Goal: Task Accomplishment & Management: Manage account settings

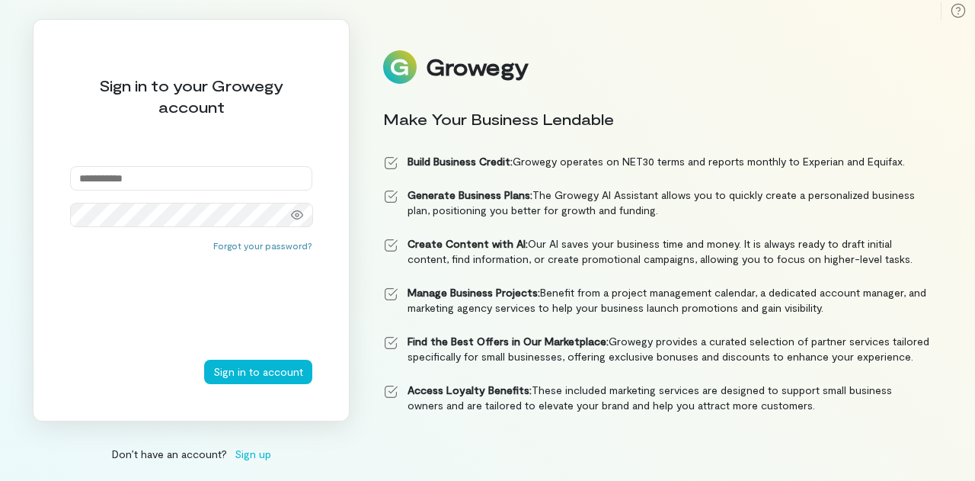
scroll to position [18, 0]
type input "**********"
click at [301, 374] on button "Sign in to account" at bounding box center [258, 371] width 108 height 24
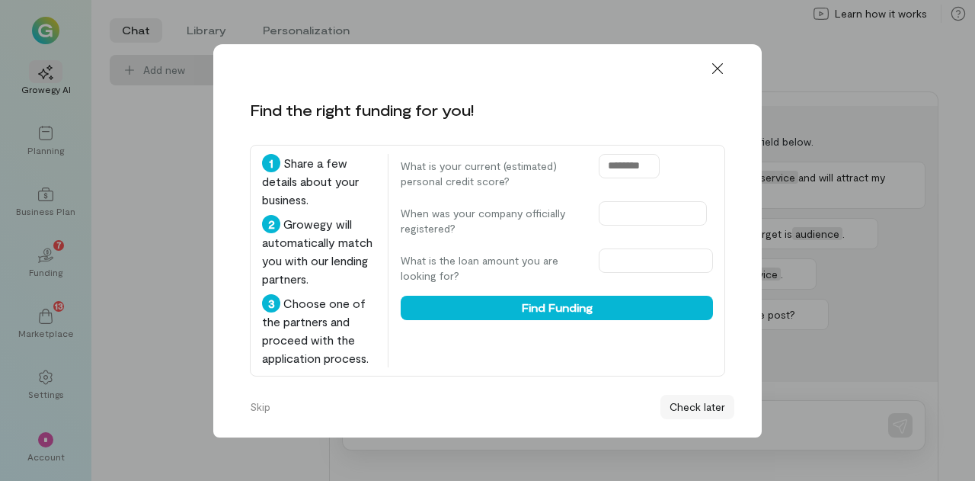
click at [698, 406] on button "Check later" at bounding box center [697, 407] width 74 height 24
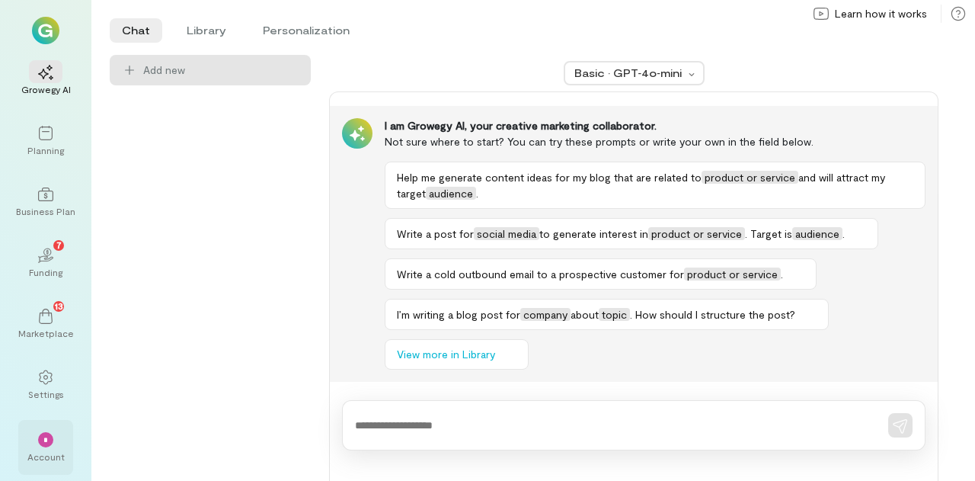
click at [43, 436] on span "*" at bounding box center [45, 439] width 5 height 9
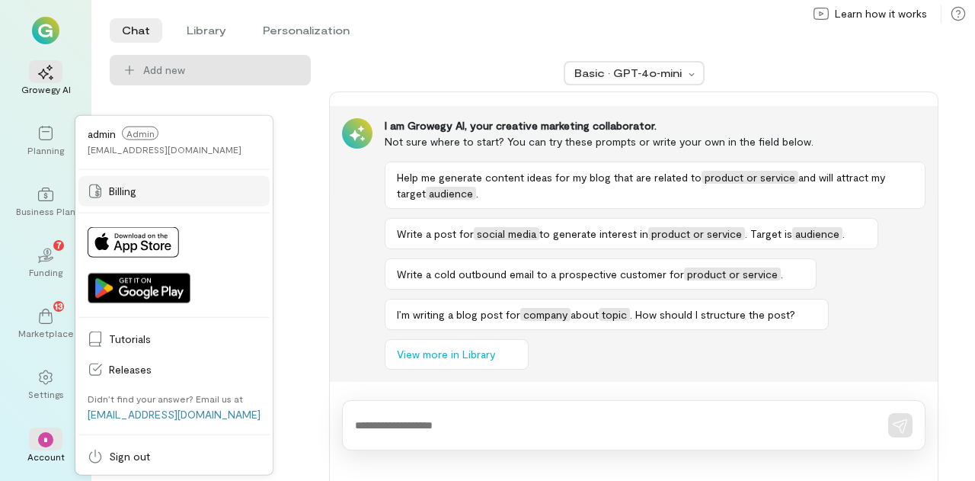
click at [125, 194] on span "Billing" at bounding box center [185, 191] width 152 height 15
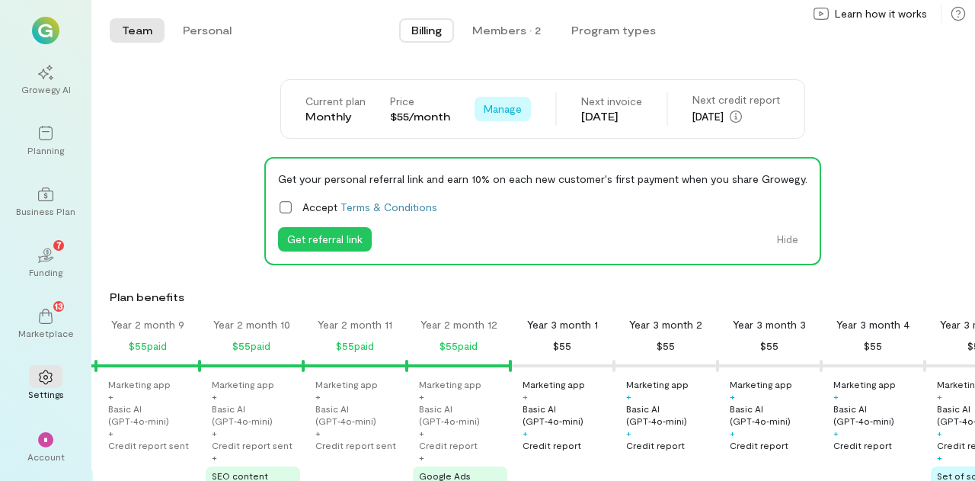
click at [484, 107] on span "Manage" at bounding box center [503, 108] width 38 height 15
click at [519, 169] on span "Cancel plan" at bounding box center [548, 172] width 78 height 15
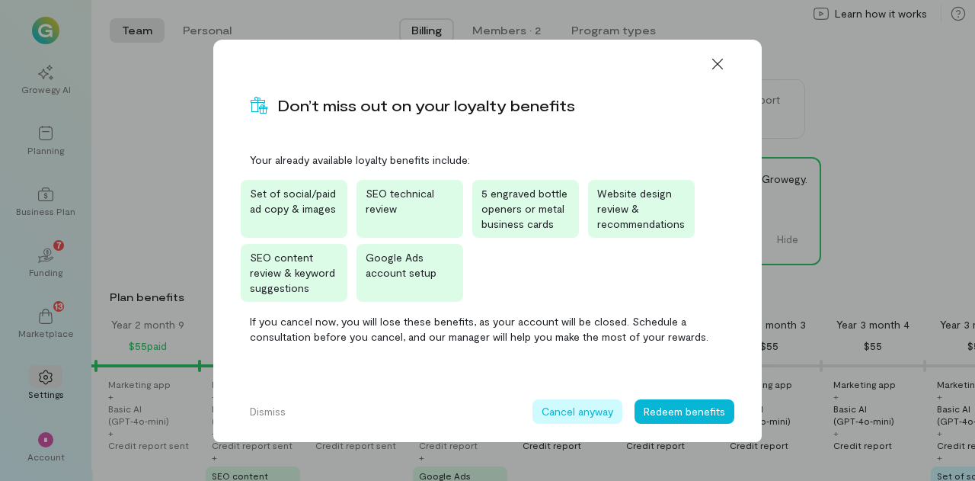
click at [570, 414] on button "Cancel anyway" at bounding box center [577, 411] width 90 height 24
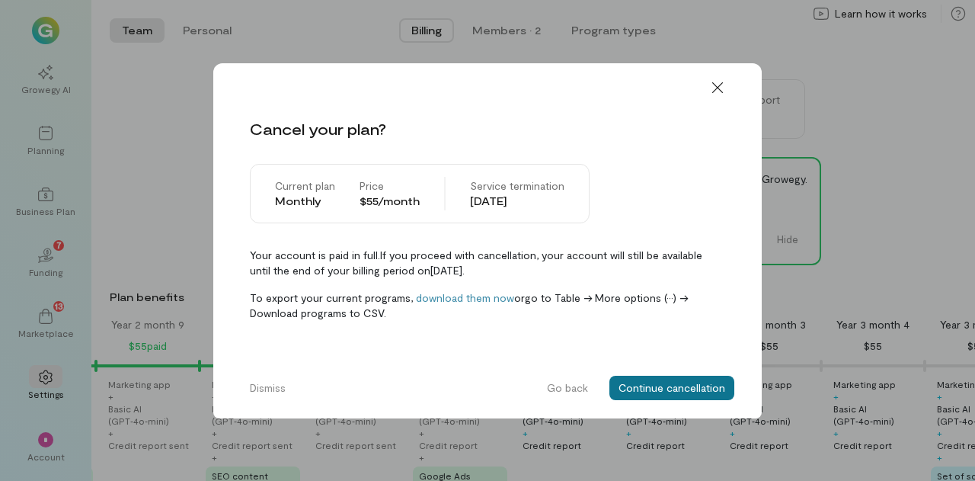
click at [687, 379] on button "Continue cancellation" at bounding box center [671, 387] width 125 height 24
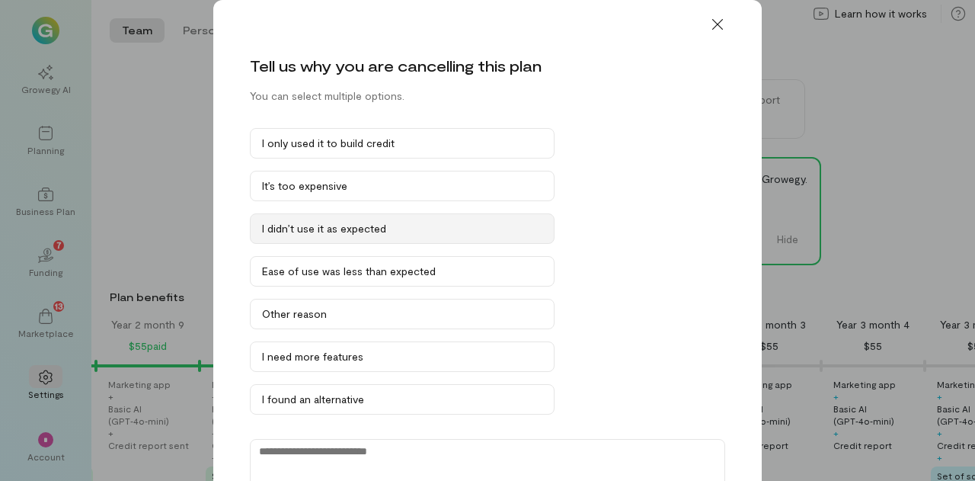
click at [345, 229] on div "I didn’t use it as expected" at bounding box center [402, 228] width 280 height 15
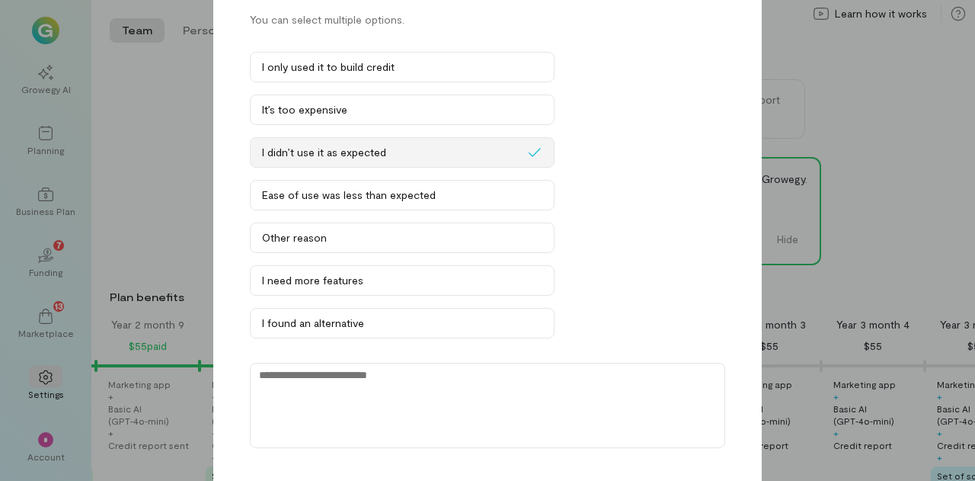
scroll to position [142, 0]
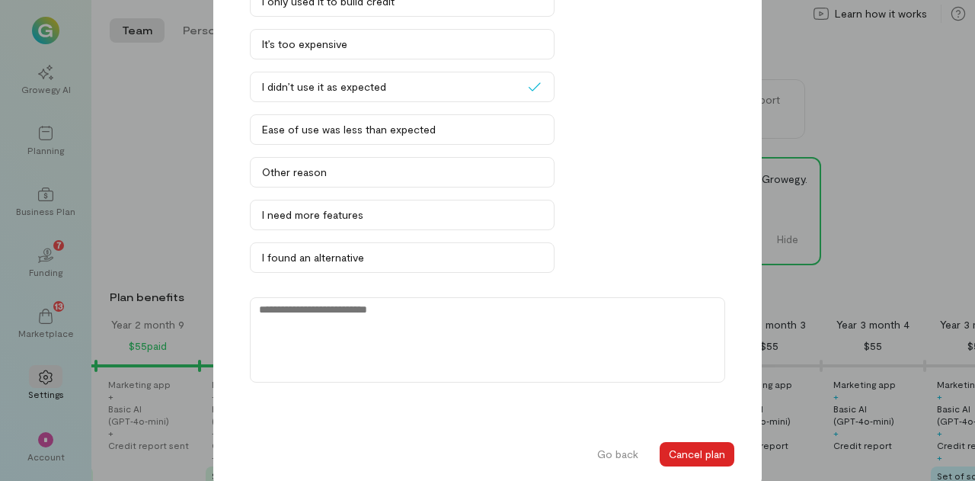
click at [690, 449] on button "Cancel plan" at bounding box center [697, 454] width 75 height 24
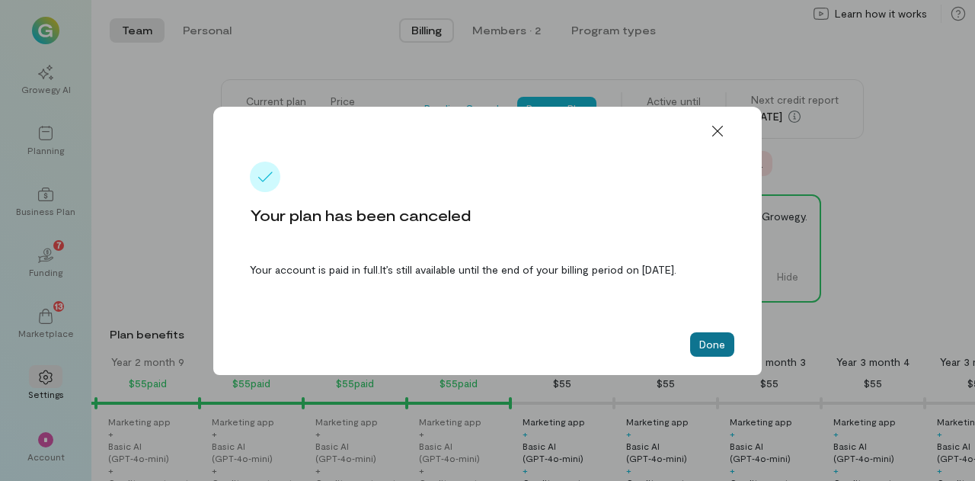
click at [715, 356] on button "Done" at bounding box center [712, 344] width 44 height 24
